Goal: Use online tool/utility: Utilize a website feature to perform a specific function

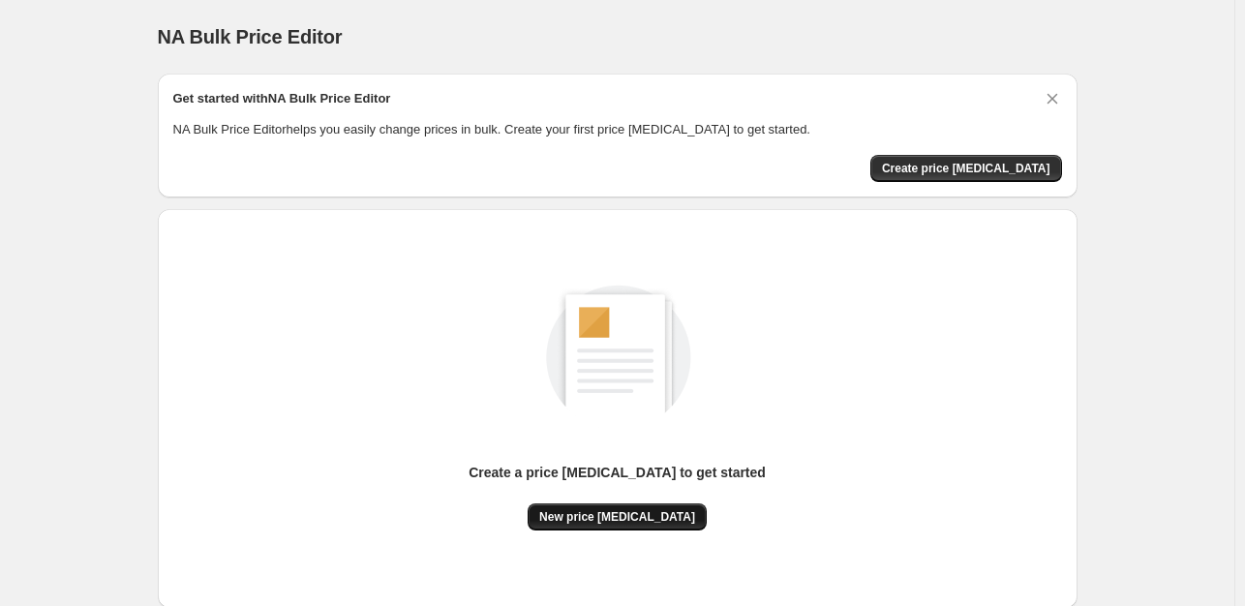
click at [640, 512] on span "New price [MEDICAL_DATA]" at bounding box center [617, 516] width 156 height 15
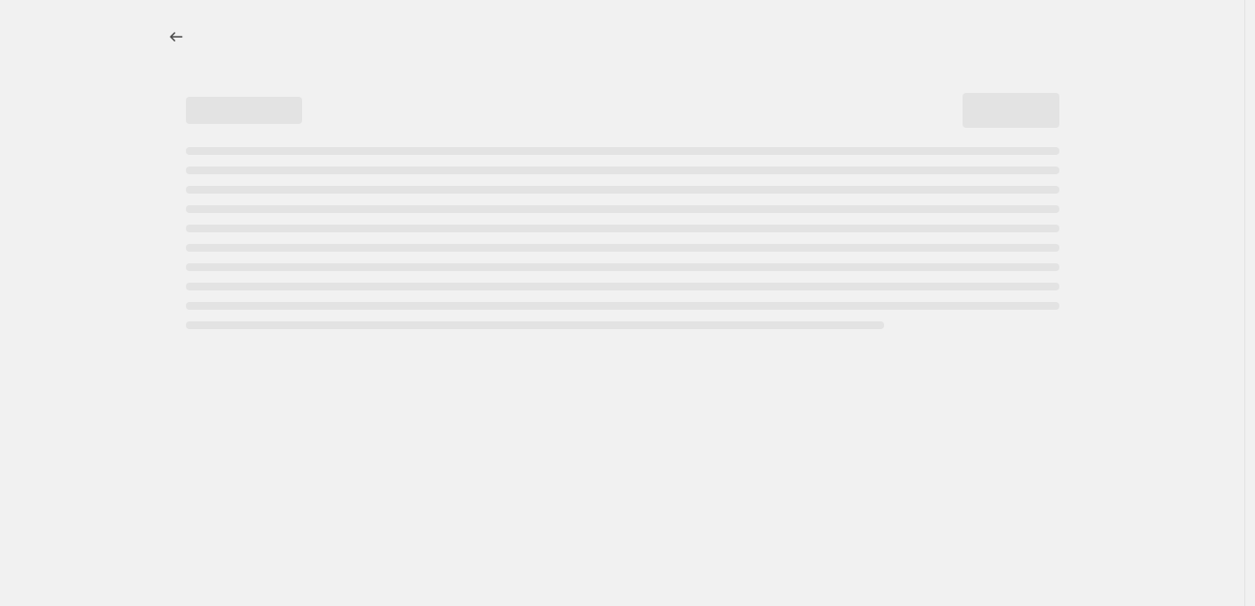
select select "percentage"
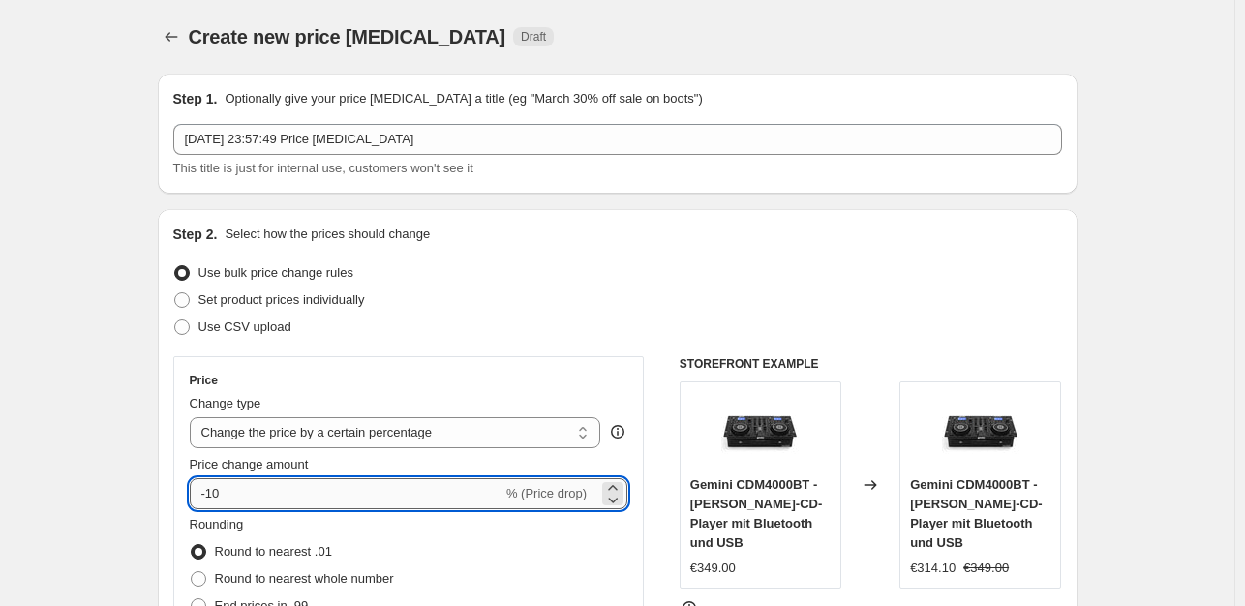
click at [259, 496] on input "-10" at bounding box center [346, 493] width 313 height 31
type input "-1"
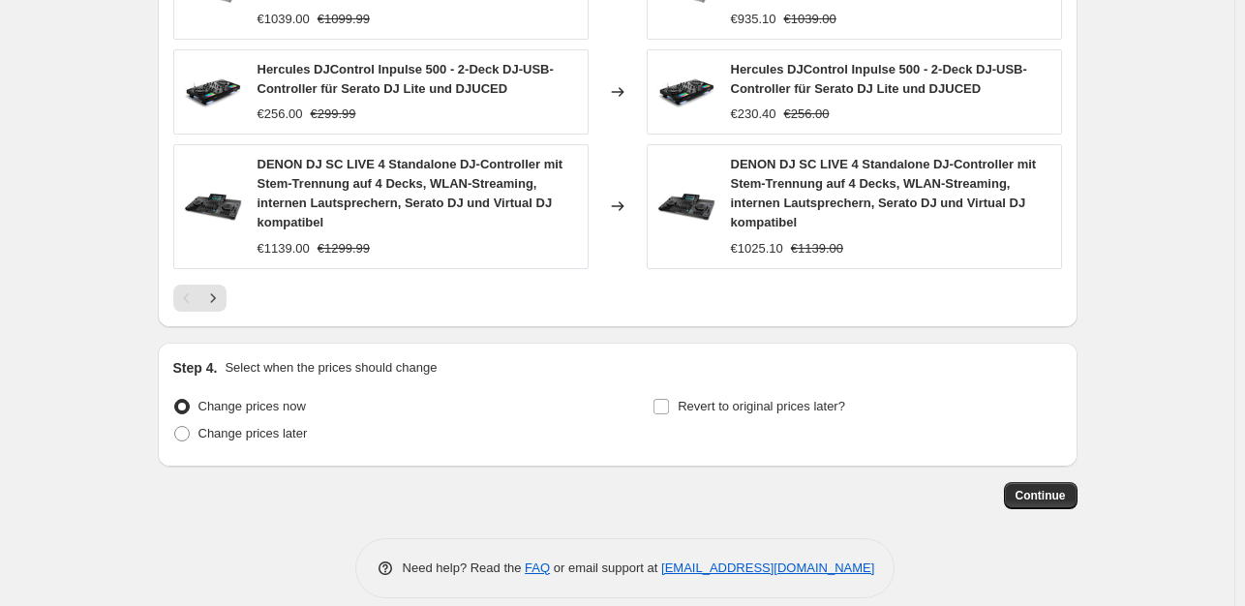
scroll to position [1411, 0]
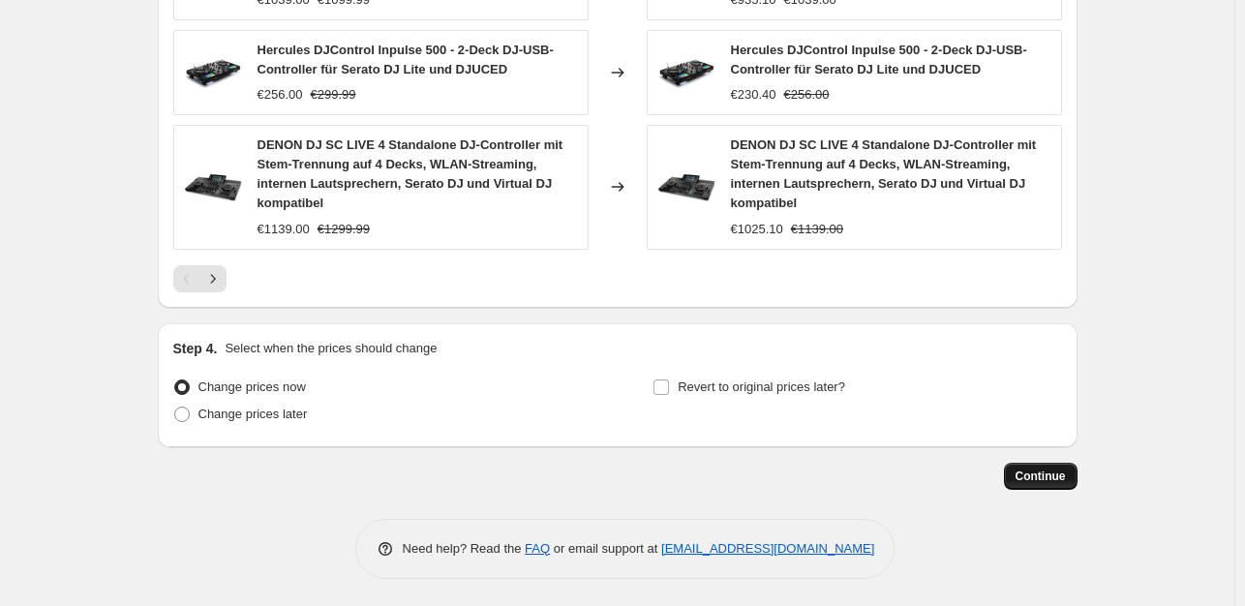
type input "-35"
click at [1054, 481] on button "Continue" at bounding box center [1041, 476] width 74 height 27
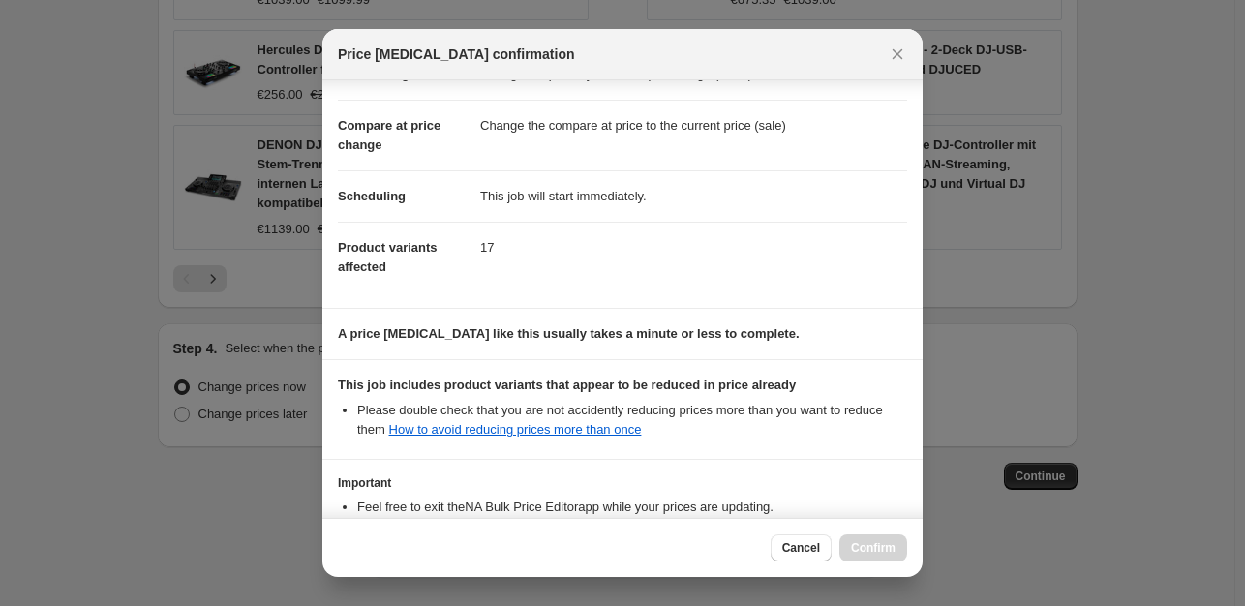
scroll to position [207, 0]
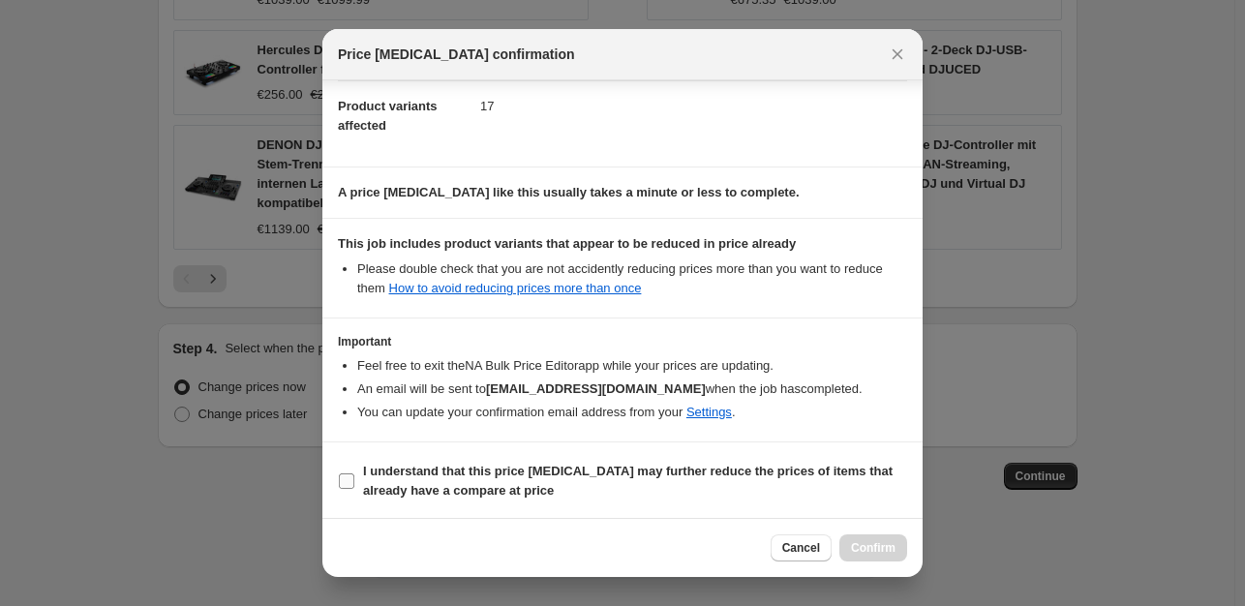
click at [348, 474] on input "I understand that this price [MEDICAL_DATA] may further reduce the prices of it…" at bounding box center [346, 480] width 15 height 15
checkbox input "true"
click at [870, 552] on span "Confirm" at bounding box center [873, 547] width 45 height 15
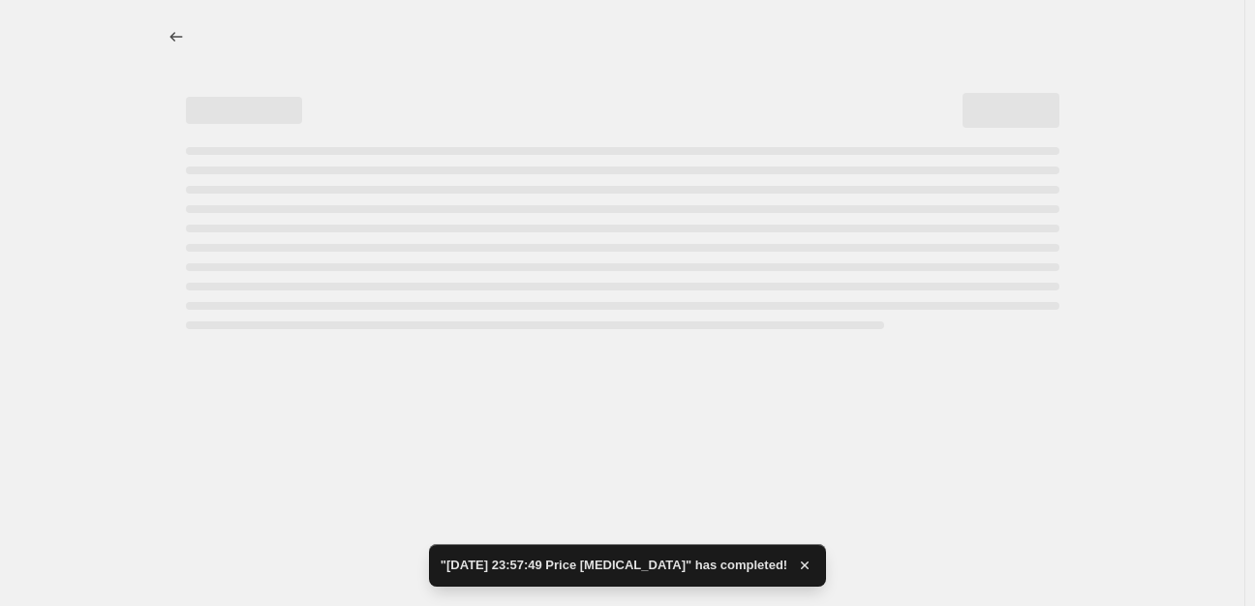
select select "percentage"
